Goal: Task Accomplishment & Management: Manage account settings

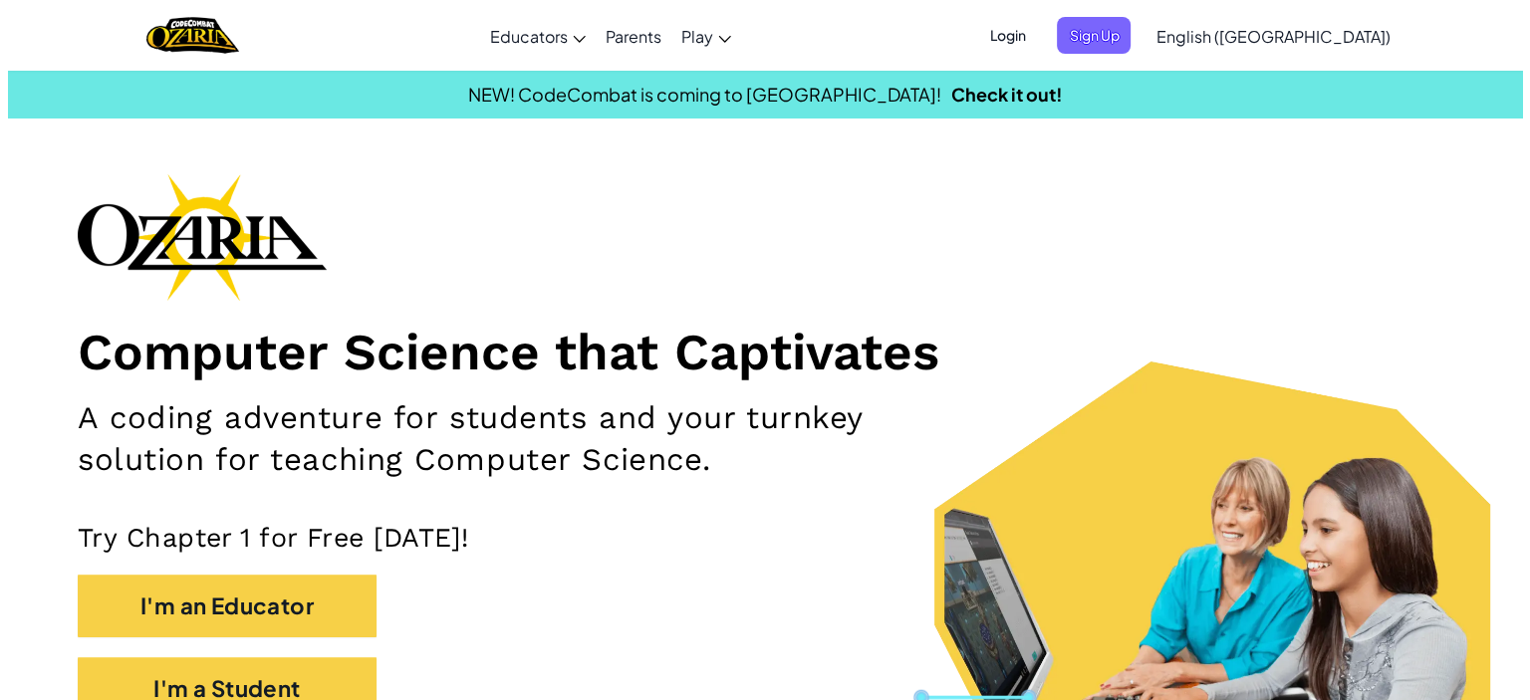
scroll to position [146, 0]
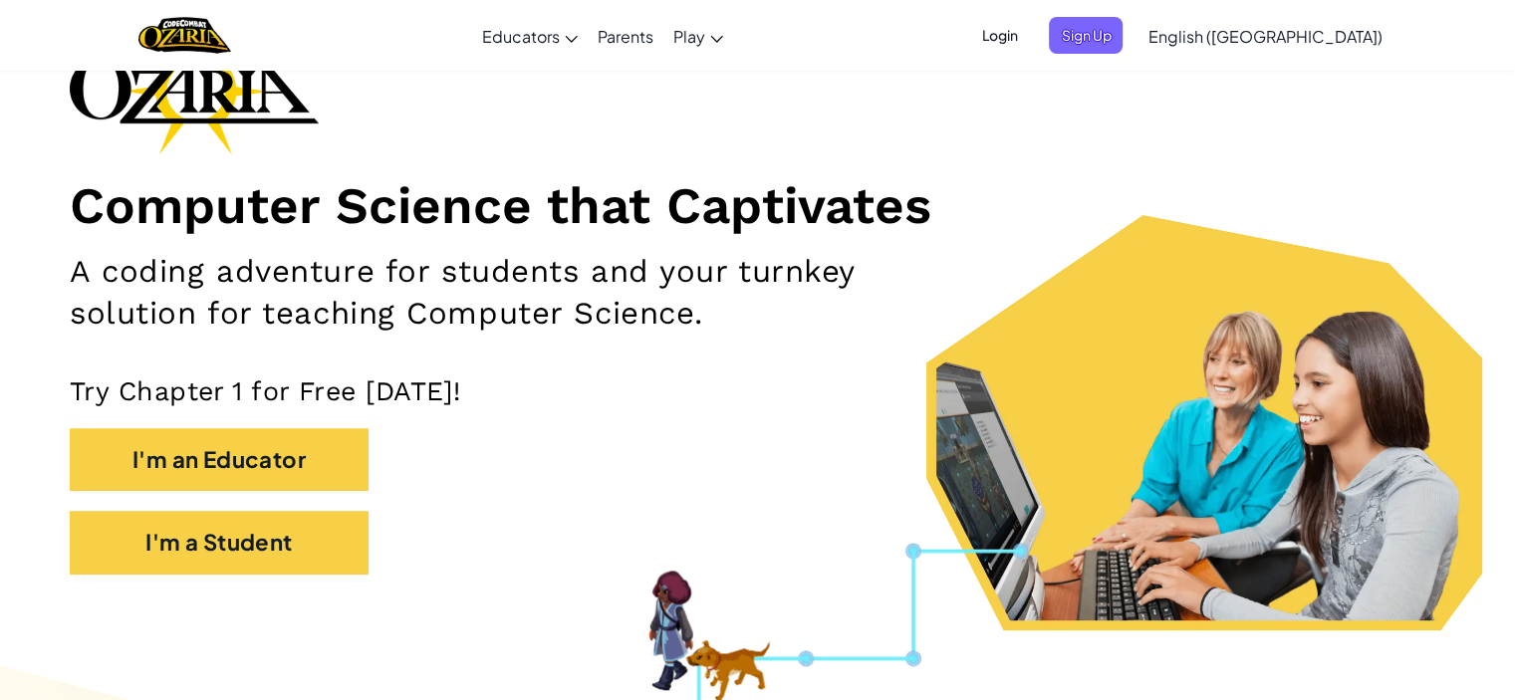
click at [1088, 41] on ul "Login Sign Up" at bounding box center [1045, 35] width 173 height 37
click at [1029, 43] on span "Login" at bounding box center [999, 35] width 60 height 37
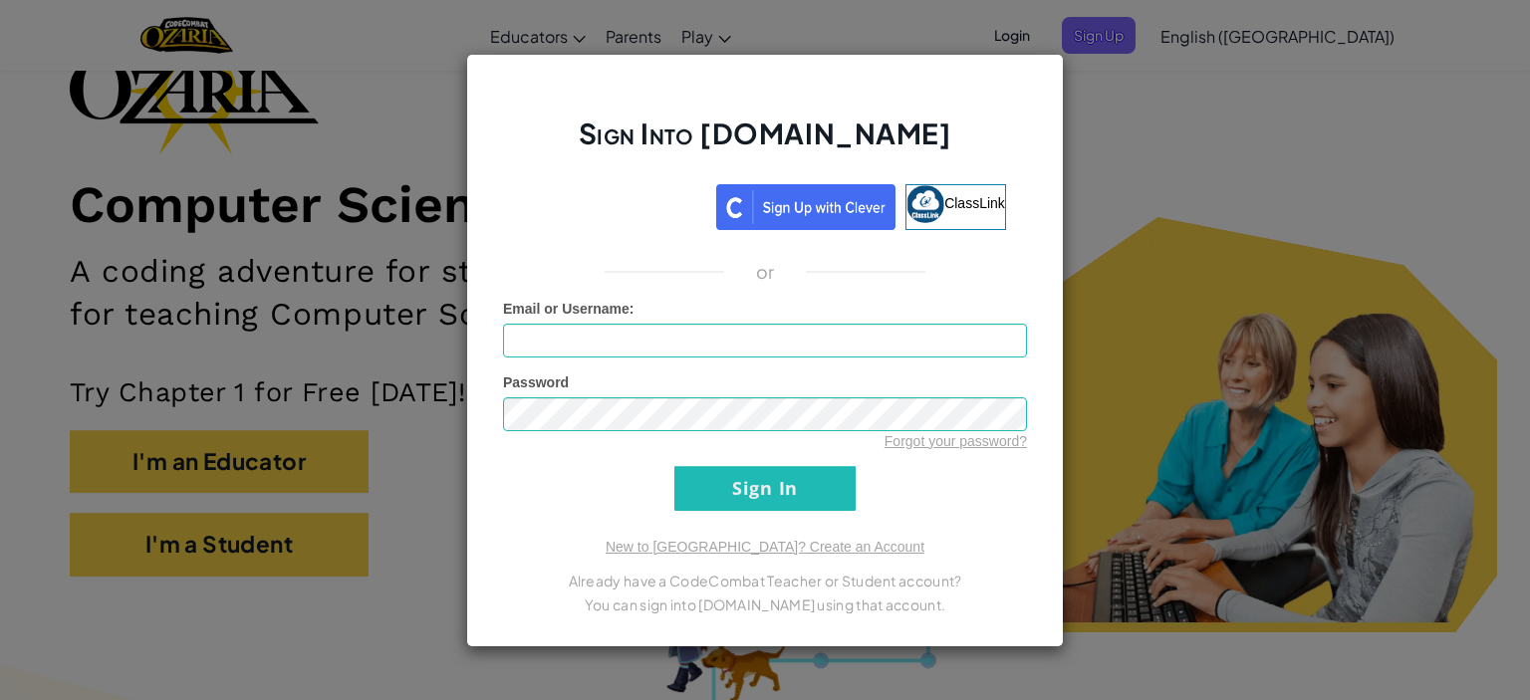
click at [1108, 151] on div "Sign Into [DOMAIN_NAME] ClassLink or Unknown Error Email or Username : Password…" at bounding box center [765, 350] width 1530 height 700
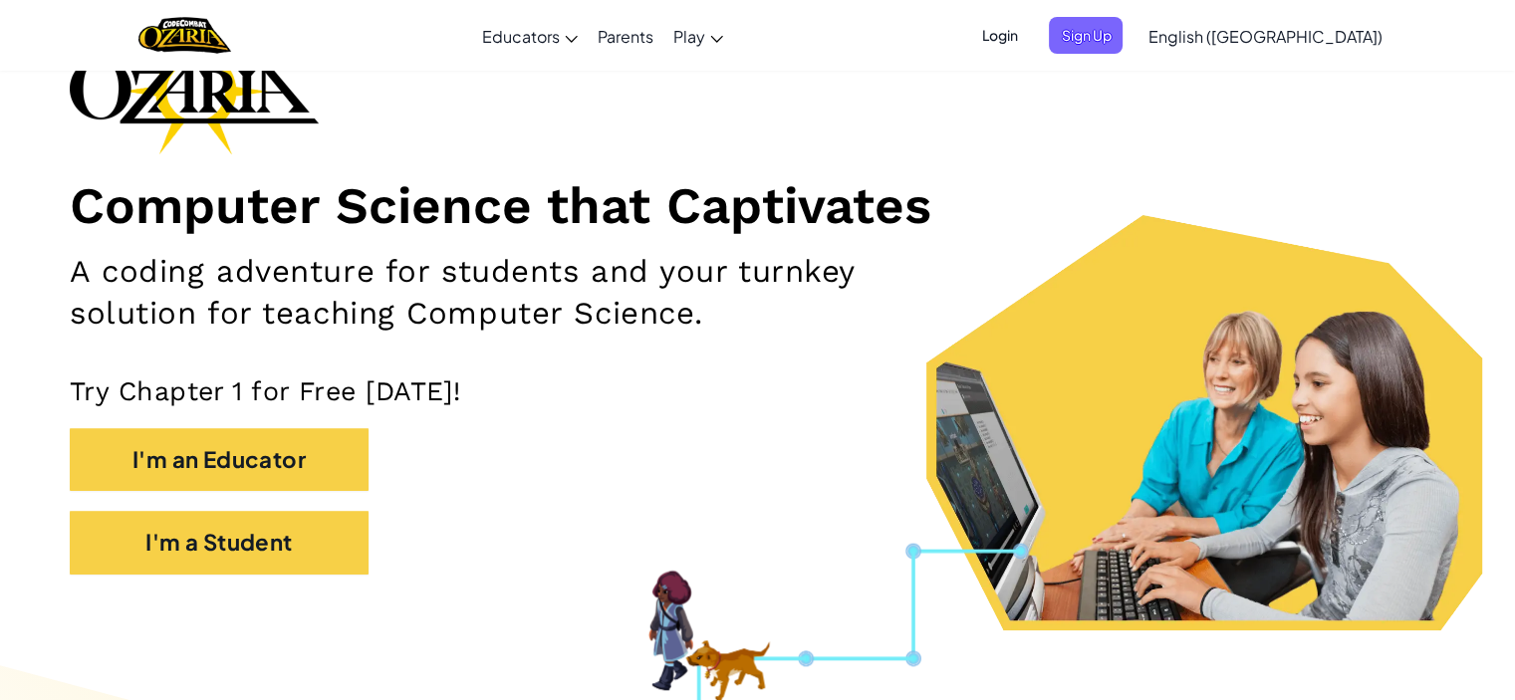
click at [1029, 36] on span "Login" at bounding box center [999, 35] width 60 height 37
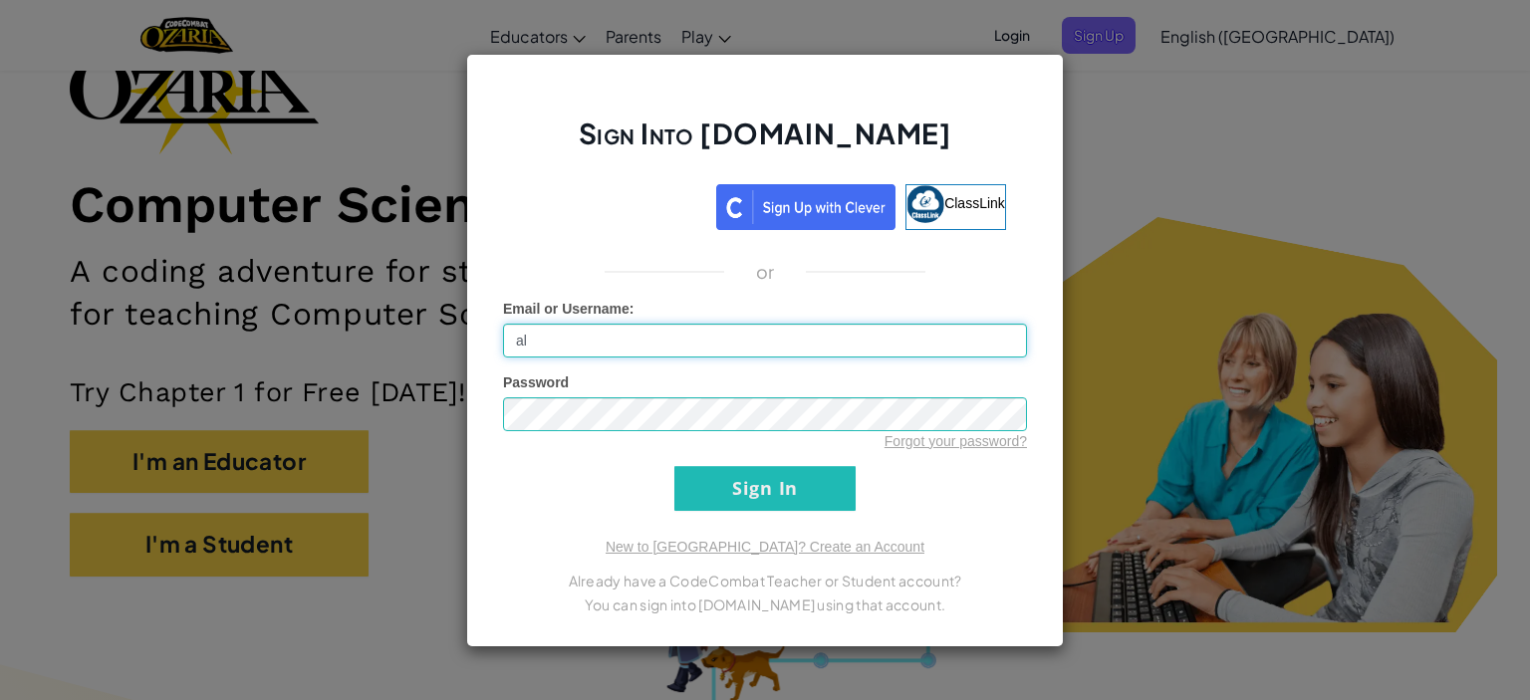
type input "[EMAIL_ADDRESS][DOMAIN_NAME]"
click at [721, 493] on input "Sign In" at bounding box center [765, 488] width 181 height 45
